Goal: Task Accomplishment & Management: Use online tool/utility

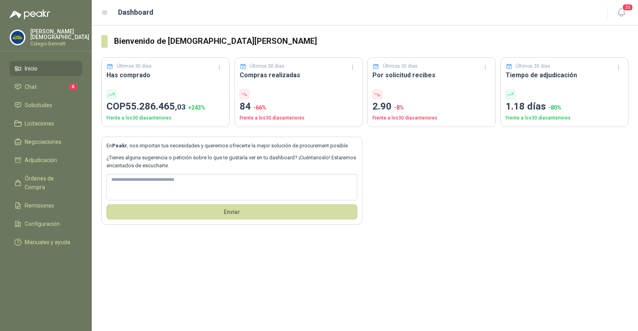
click at [69, 31] on p "[PERSON_NAME]" at bounding box center [59, 34] width 59 height 11
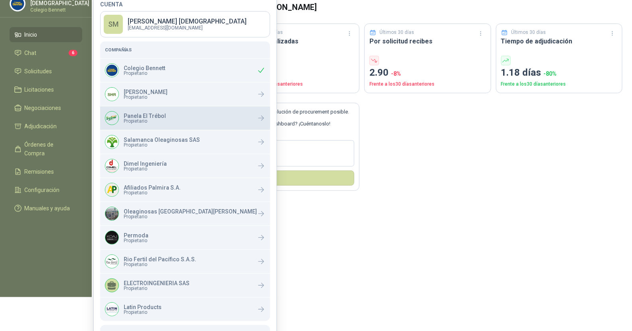
scroll to position [55, 0]
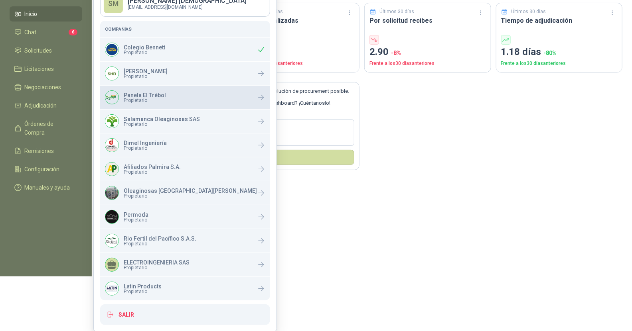
click at [159, 101] on span "Propietario" at bounding box center [145, 100] width 42 height 5
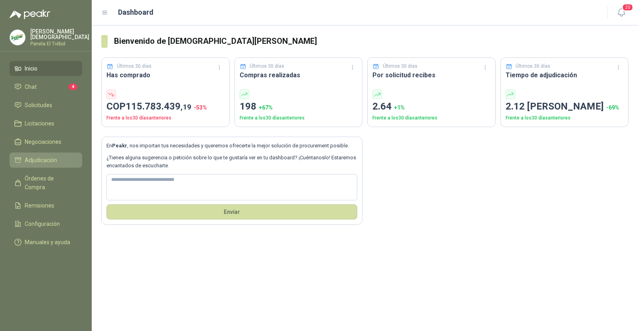
click at [51, 161] on span "Adjudicación" at bounding box center [41, 160] width 32 height 9
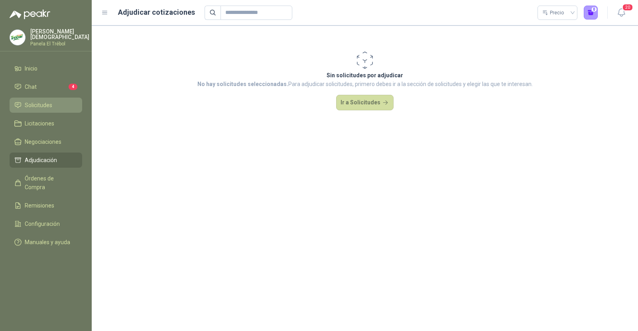
click at [45, 101] on span "Solicitudes" at bounding box center [39, 105] width 28 height 9
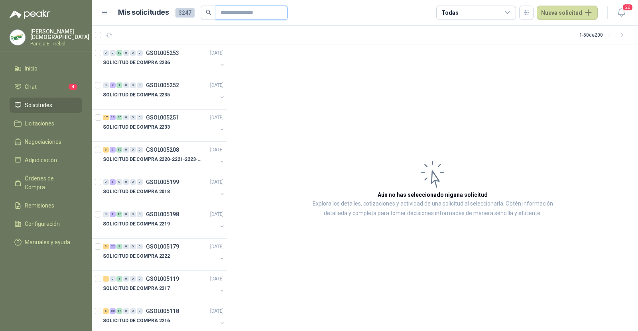
click at [241, 12] on input "text" at bounding box center [249, 13] width 56 height 14
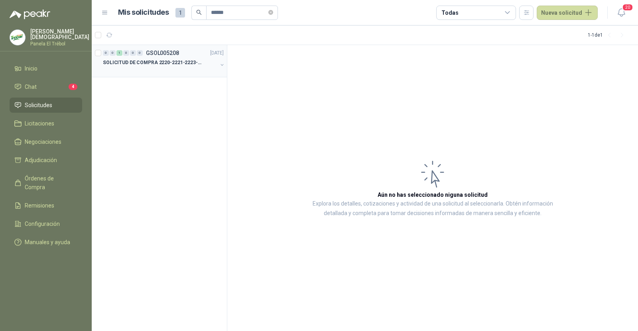
click at [171, 63] on p "SOLICITUD DE COMPRA 2220-2221-2223-2224" at bounding box center [152, 63] width 99 height 8
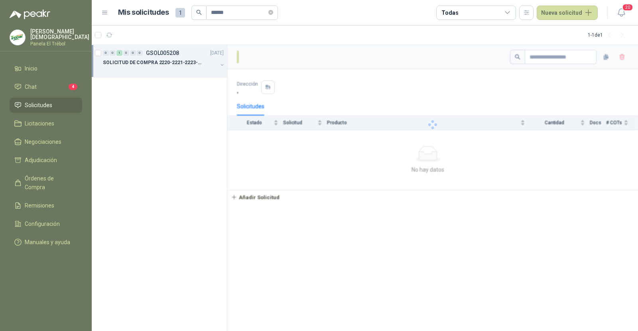
click at [171, 63] on p "SOLICITUD DE COMPRA 2220-2221-2223-2224" at bounding box center [152, 63] width 99 height 8
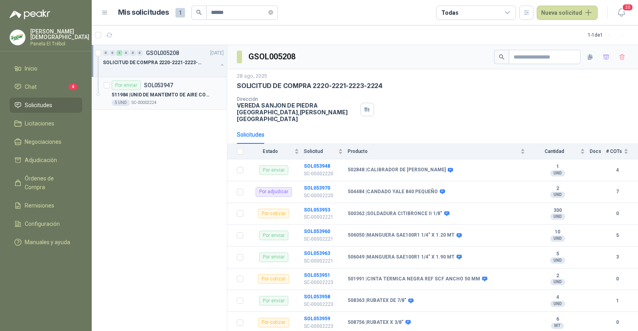
click at [164, 100] on div "5 UND  SC-00002224" at bounding box center [168, 103] width 112 height 6
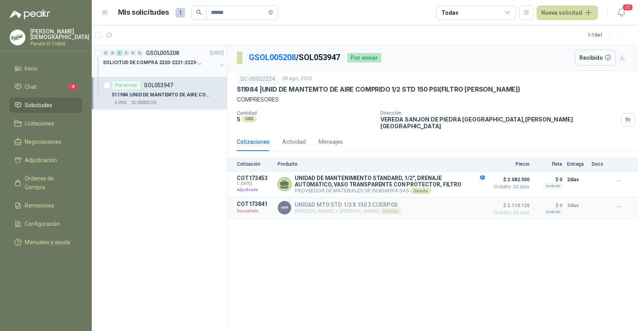
click at [193, 61] on p "SOLICITUD DE COMPRA 2220-2221-2223-2224" at bounding box center [152, 63] width 99 height 8
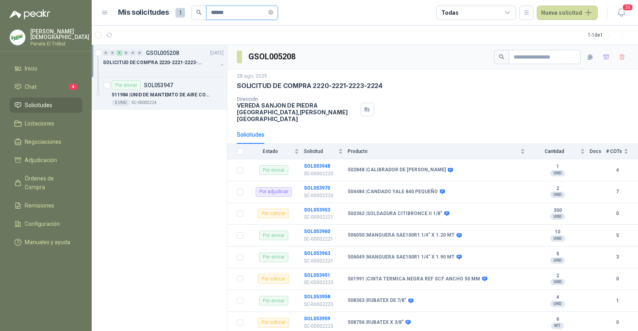
click at [240, 11] on input "******" at bounding box center [239, 13] width 56 height 14
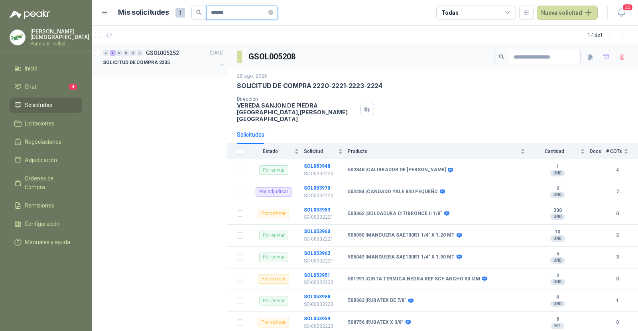
type input "******"
click at [172, 58] on div "SOLICITUD DE COMPRA 2235" at bounding box center [160, 63] width 114 height 10
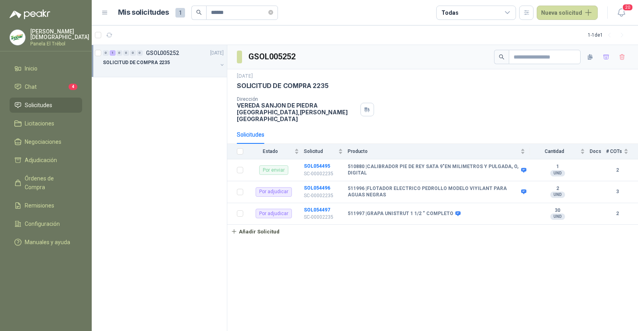
click at [178, 68] on div at bounding box center [160, 70] width 114 height 6
click at [171, 89] on div "Por adjudicar SOL054496" at bounding box center [146, 86] width 69 height 10
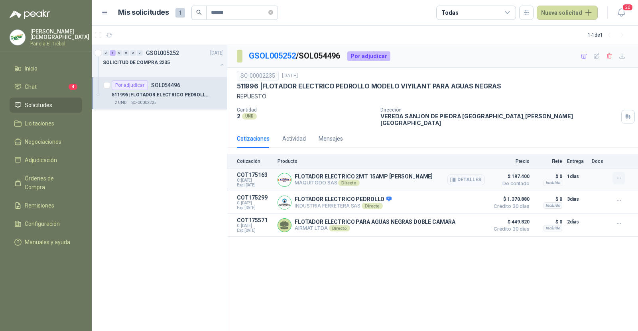
click at [623, 174] on button "button" at bounding box center [618, 178] width 13 height 13
click at [586, 139] on button "Añadir" at bounding box center [603, 140] width 64 height 13
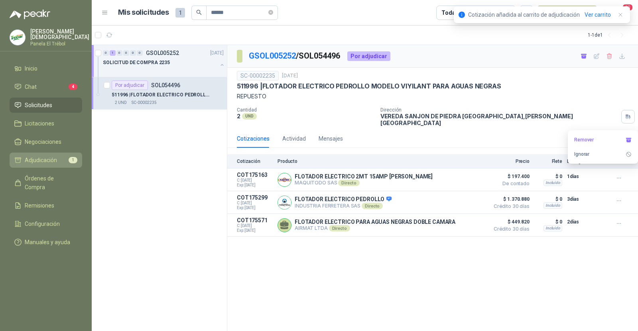
click at [69, 157] on span "1" at bounding box center [73, 160] width 9 height 6
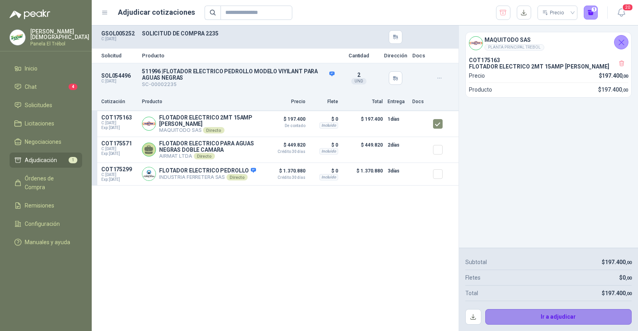
click at [534, 323] on button "Ir a adjudicar" at bounding box center [558, 317] width 147 height 16
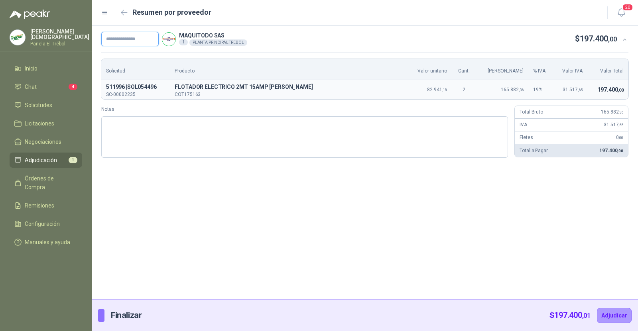
click at [132, 39] on input "text" at bounding box center [129, 39] width 57 height 14
paste input "**********"
type input "**********"
click at [606, 314] on button "Adjudicar" at bounding box center [614, 315] width 35 height 15
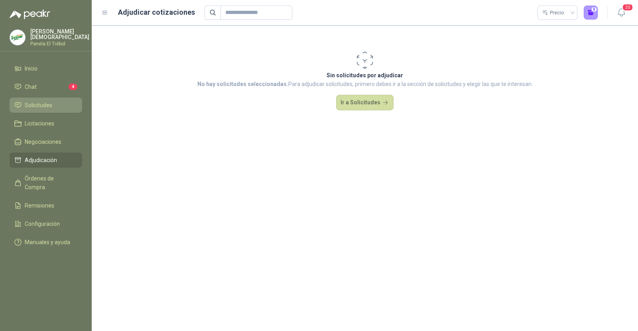
click at [52, 98] on link "Solicitudes" at bounding box center [46, 105] width 73 height 15
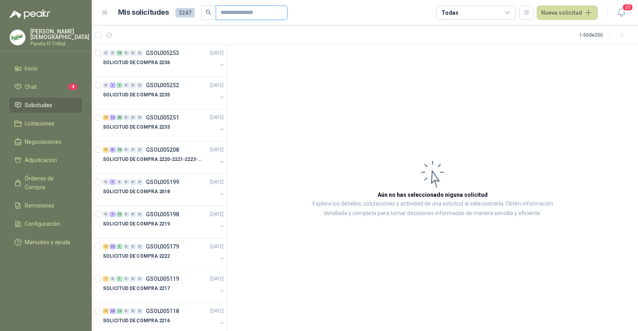
click at [234, 13] on input "text" at bounding box center [249, 13] width 56 height 14
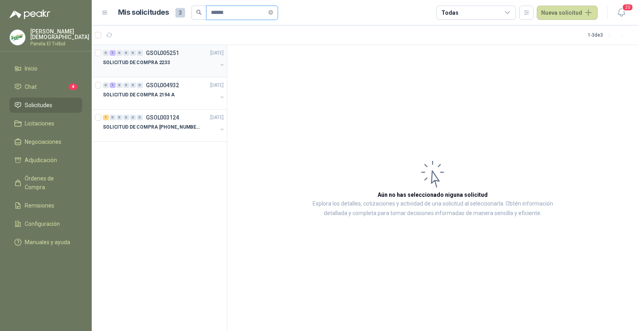
type input "******"
click at [185, 58] on div "SOLICITUD DE COMPRA 2233" at bounding box center [160, 63] width 114 height 10
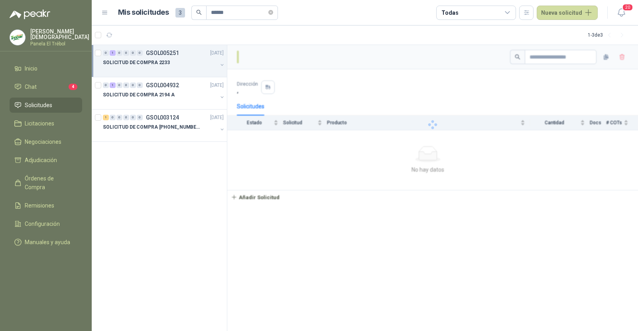
click at [185, 58] on div "SOLICITUD DE COMPRA 2233" at bounding box center [160, 63] width 114 height 10
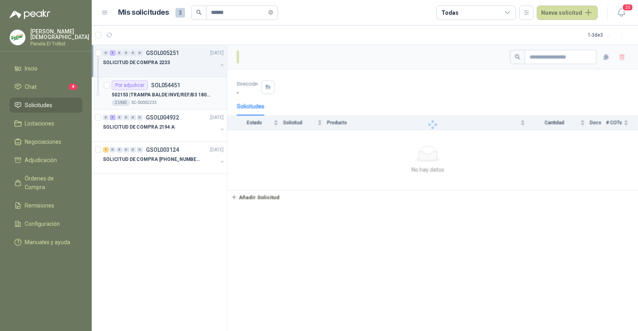
click at [183, 95] on p "502153 | TRAMPA BALDE INVE/REF/B3 180 NPT" at bounding box center [161, 95] width 99 height 8
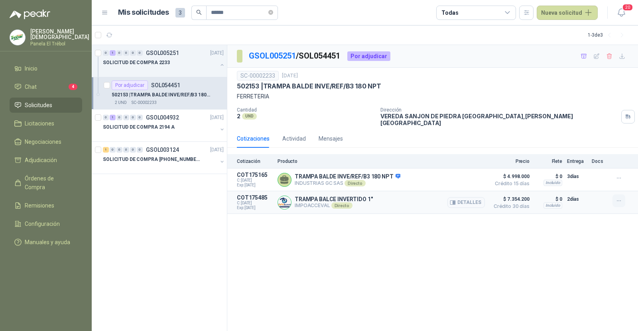
click at [620, 198] on icon "button" at bounding box center [619, 201] width 7 height 7
click at [584, 164] on button "Añadir" at bounding box center [603, 162] width 64 height 13
drag, startPoint x: 217, startPoint y: 14, endPoint x: 268, endPoint y: 16, distance: 51.1
click at [267, 16] on input "******" at bounding box center [239, 13] width 56 height 14
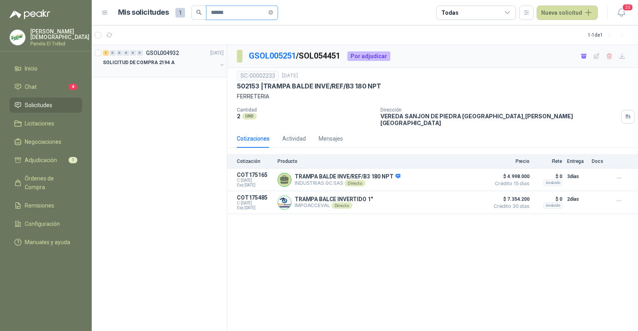
type input "******"
click at [183, 69] on div at bounding box center [160, 70] width 114 height 6
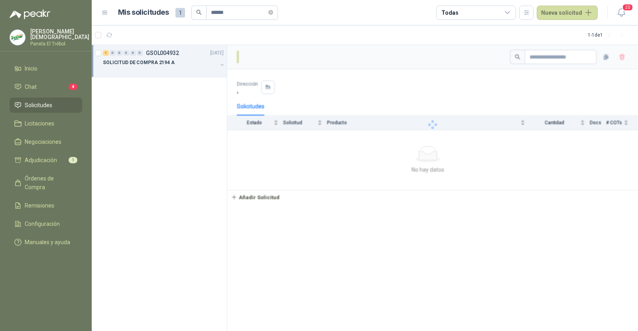
click at [183, 69] on div at bounding box center [160, 70] width 114 height 6
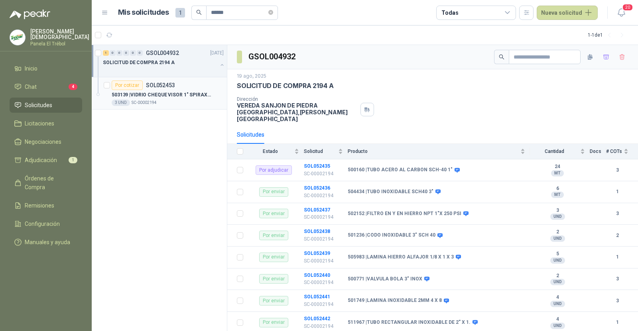
click at [173, 101] on div "3 UND  SC-00002194" at bounding box center [168, 103] width 112 height 6
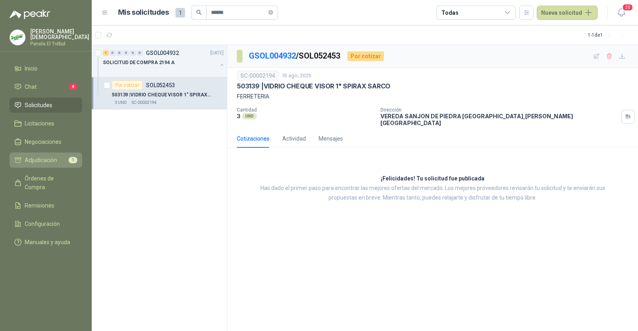
click at [27, 162] on span "Adjudicación" at bounding box center [41, 160] width 32 height 9
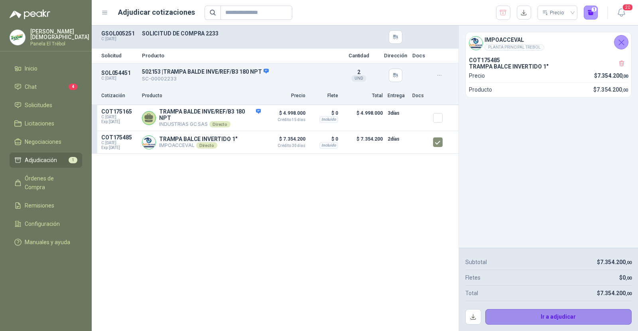
click at [528, 314] on button "Ir a adjudicar" at bounding box center [558, 317] width 147 height 16
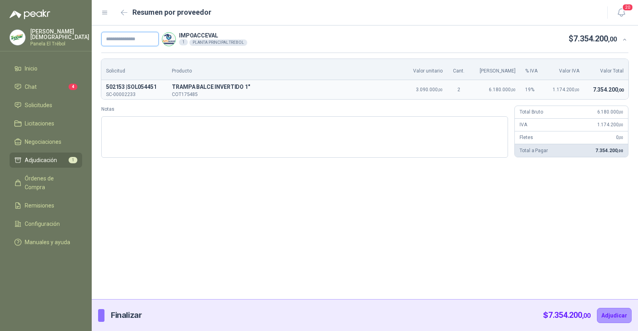
click at [119, 39] on input "text" at bounding box center [129, 39] width 57 height 14
paste input "**********"
type input "**********"
click at [611, 317] on button "Adjudicar" at bounding box center [614, 315] width 35 height 15
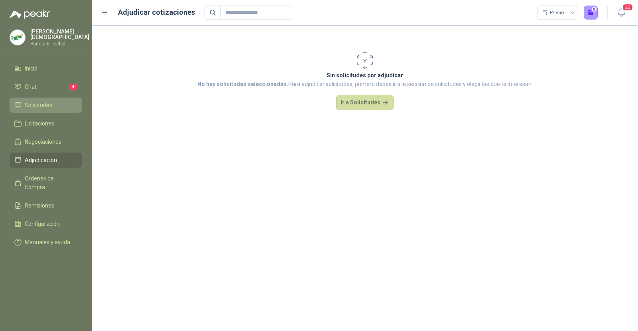
click at [38, 102] on span "Solicitudes" at bounding box center [39, 105] width 28 height 9
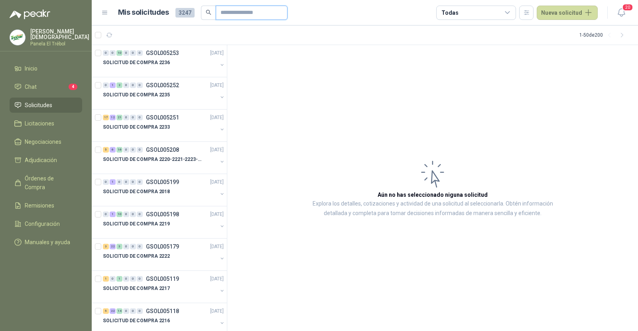
click at [239, 14] on input "text" at bounding box center [249, 13] width 56 height 14
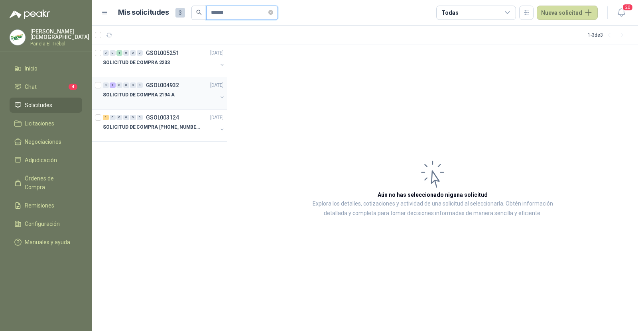
type input "******"
click at [180, 96] on div "SOLICITUD DE COMPRA 2194 A" at bounding box center [160, 95] width 114 height 10
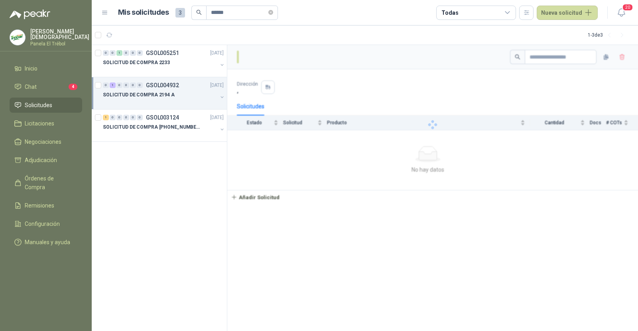
click at [180, 96] on div "SOLICITUD DE COMPRA 2194 A" at bounding box center [160, 95] width 114 height 10
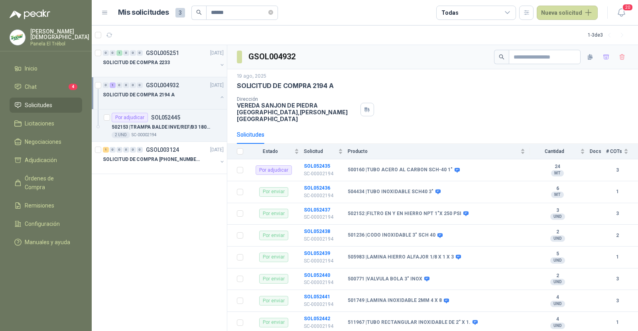
click at [178, 60] on div "SOLICITUD DE COMPRA 2233" at bounding box center [160, 63] width 114 height 10
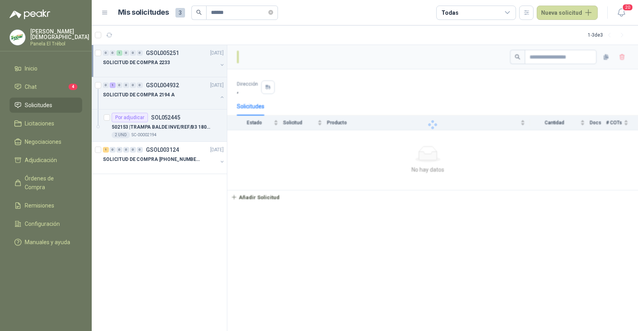
click at [178, 60] on div "SOLICITUD DE COMPRA 2233" at bounding box center [160, 63] width 114 height 10
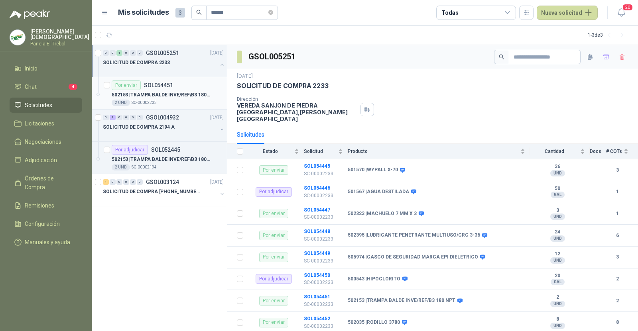
click at [170, 94] on p "502153 | TRAMPA BALDE INVE/REF/B3 180 NPT" at bounding box center [161, 95] width 99 height 8
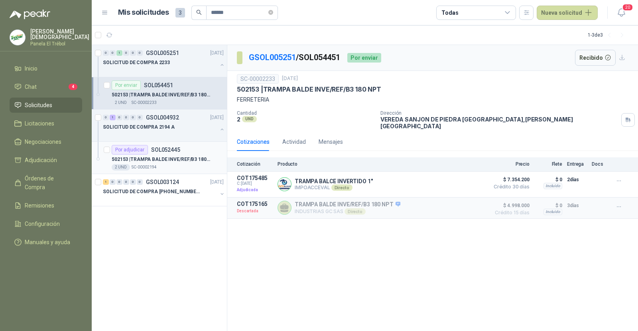
click at [173, 159] on p "502153 | TRAMPA BALDE INVE/REF/B3 180 NPT" at bounding box center [161, 160] width 99 height 8
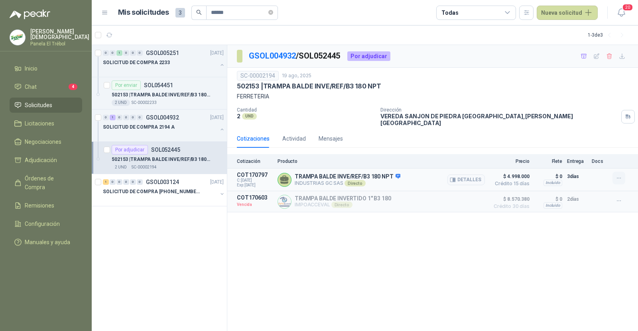
click at [622, 172] on button "button" at bounding box center [618, 178] width 13 height 13
click at [580, 142] on button "Añadir" at bounding box center [603, 140] width 64 height 13
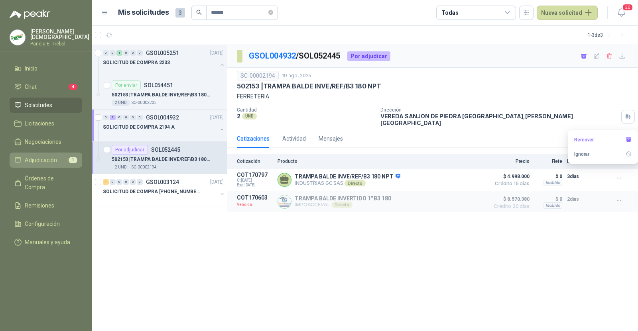
click at [71, 157] on span "1" at bounding box center [73, 160] width 9 height 6
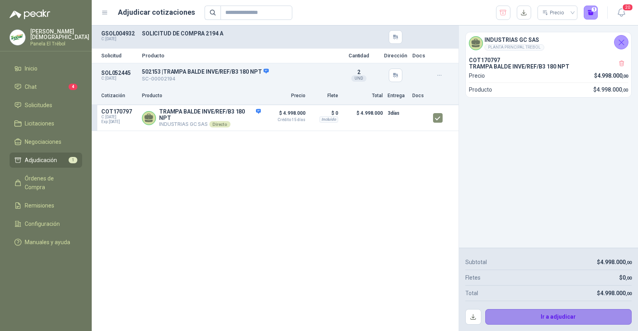
click at [518, 310] on button "Ir a adjudicar" at bounding box center [558, 317] width 147 height 16
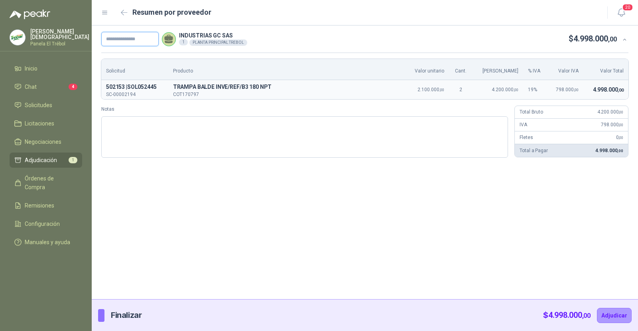
click at [151, 38] on input "text" at bounding box center [129, 39] width 57 height 14
paste input "**********"
type input "**********"
click at [612, 319] on button "Adjudicar" at bounding box center [614, 315] width 35 height 15
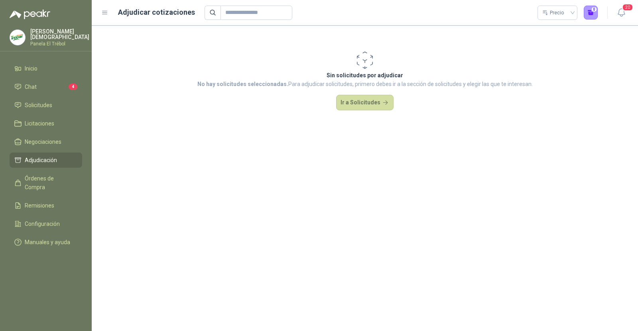
click at [51, 41] on p "Panela El Trébol" at bounding box center [59, 43] width 59 height 5
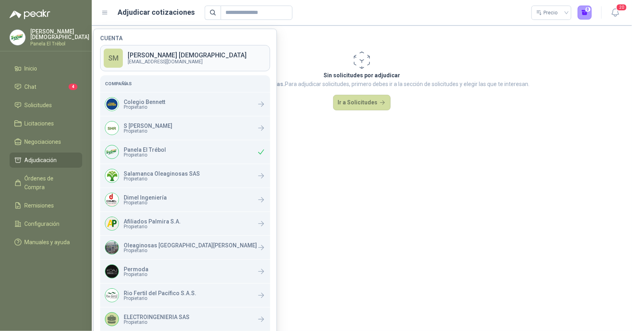
click at [139, 56] on p "[PERSON_NAME]" at bounding box center [187, 55] width 119 height 6
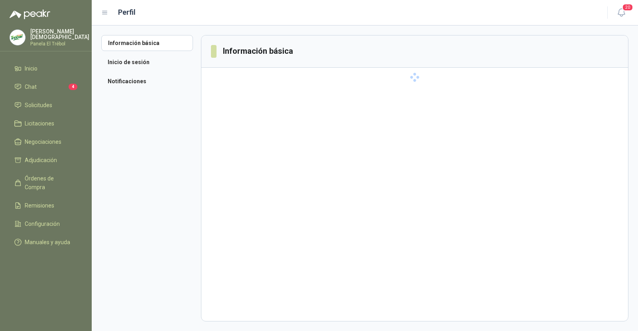
click at [52, 41] on p "Panela El Trébol" at bounding box center [59, 43] width 59 height 5
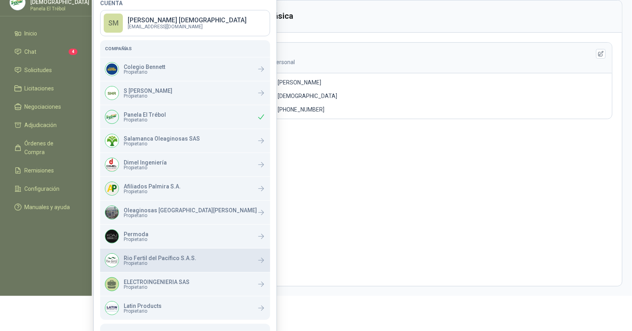
scroll to position [55, 0]
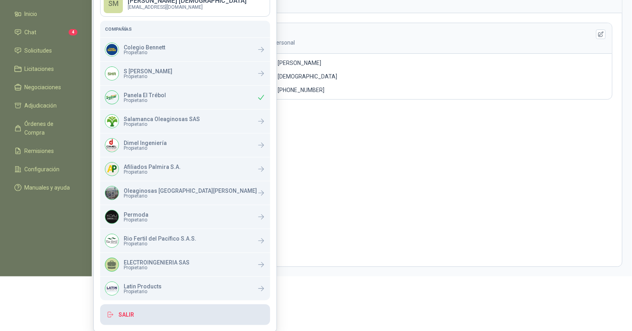
click at [125, 313] on button "Salir" at bounding box center [185, 315] width 170 height 21
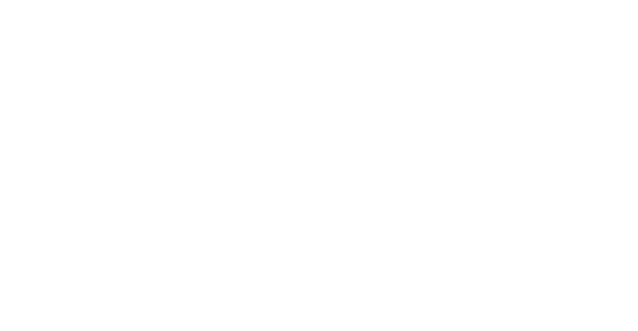
scroll to position [0, 0]
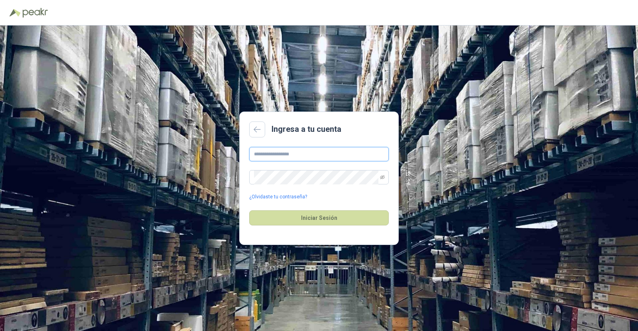
type input "**********"
